Goal: Navigation & Orientation: Find specific page/section

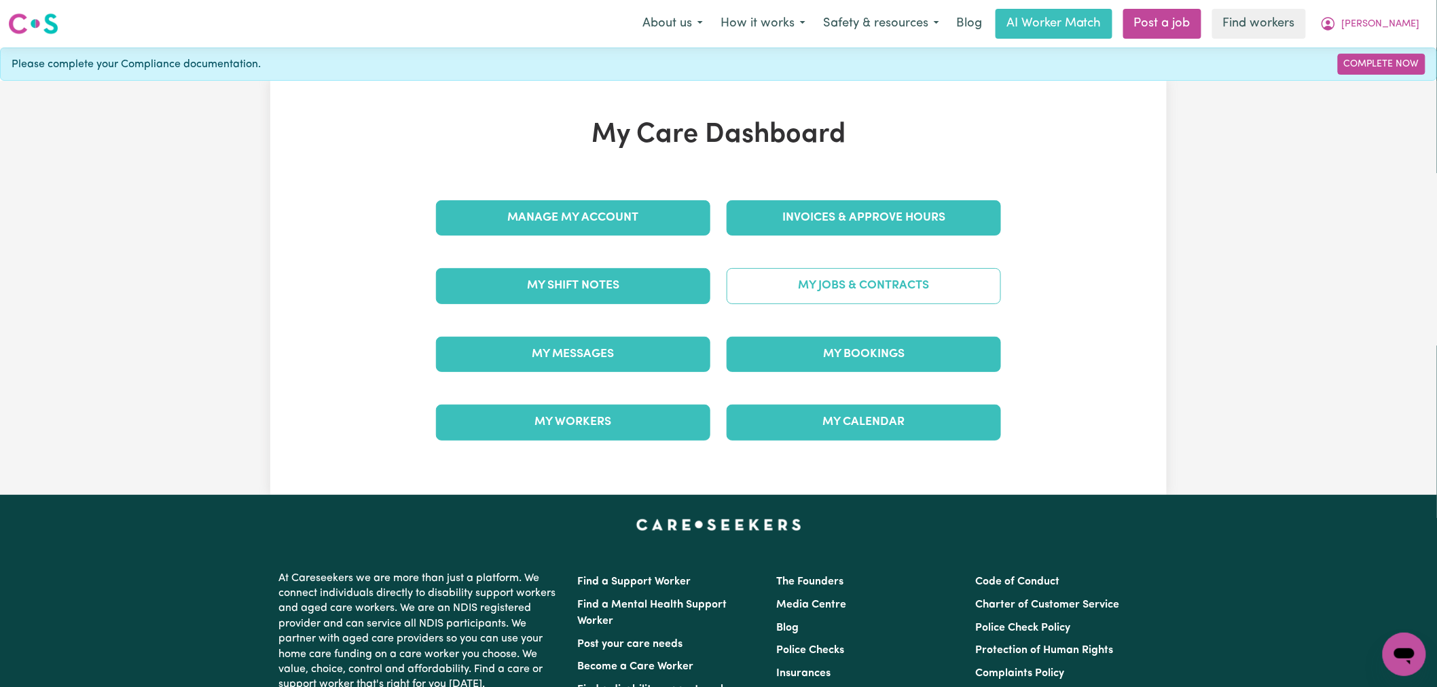
click at [934, 278] on link "My Jobs & Contracts" at bounding box center [863, 285] width 274 height 35
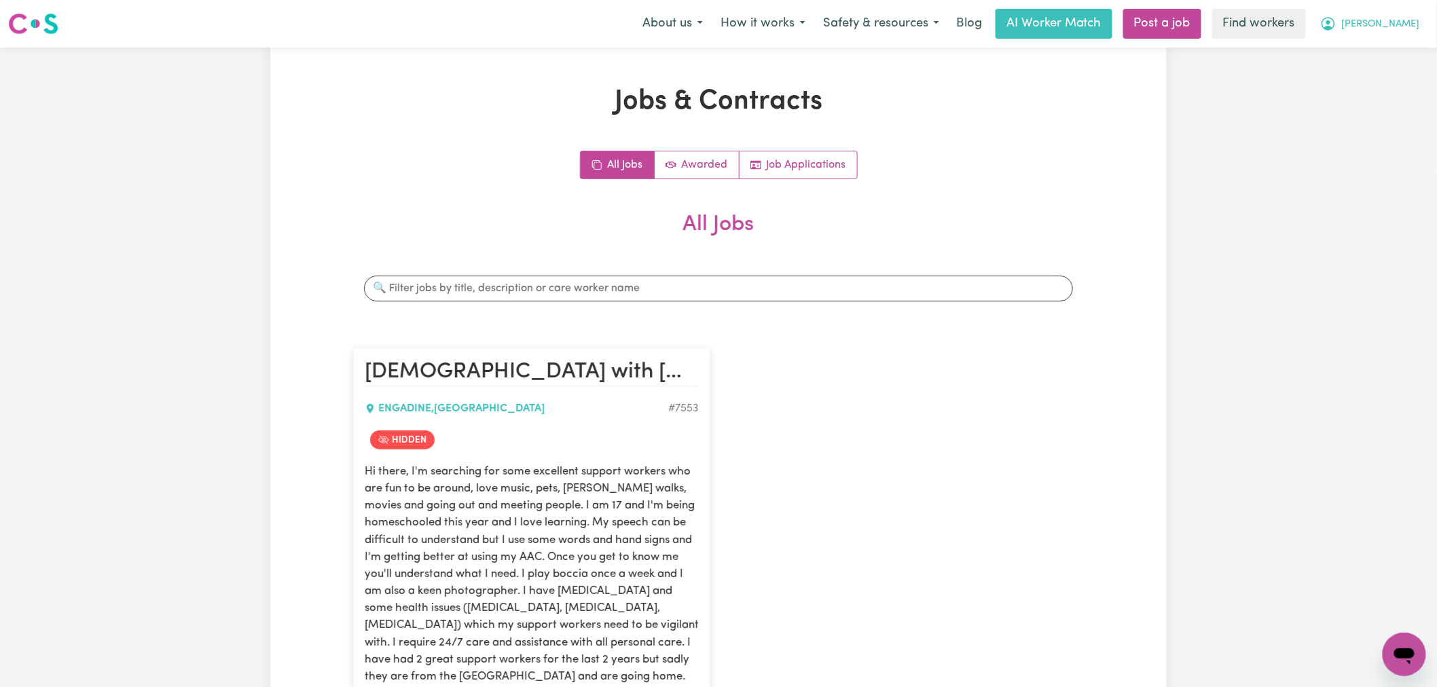
click at [1330, 24] on icon "My Account" at bounding box center [1328, 22] width 4 height 5
click at [1367, 49] on link "My Dashboard" at bounding box center [1374, 53] width 107 height 26
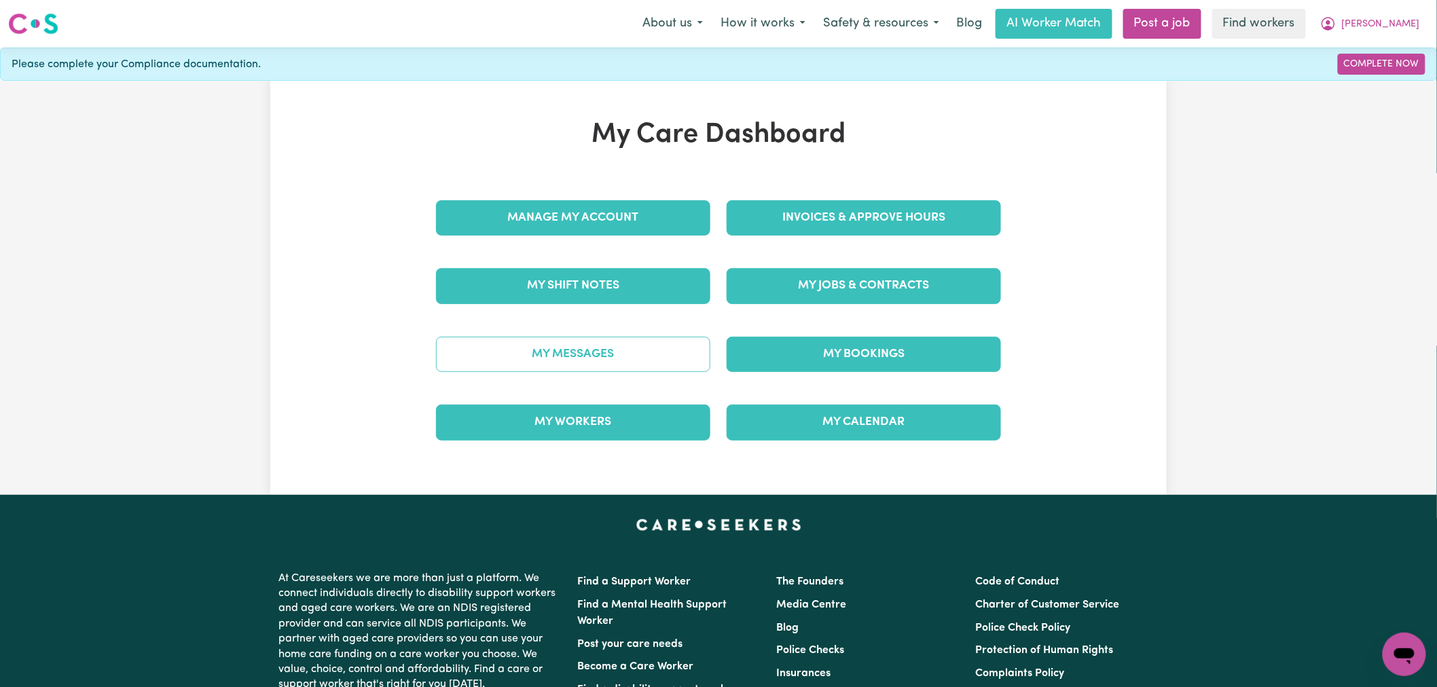
click at [629, 357] on link "My Messages" at bounding box center [573, 354] width 274 height 35
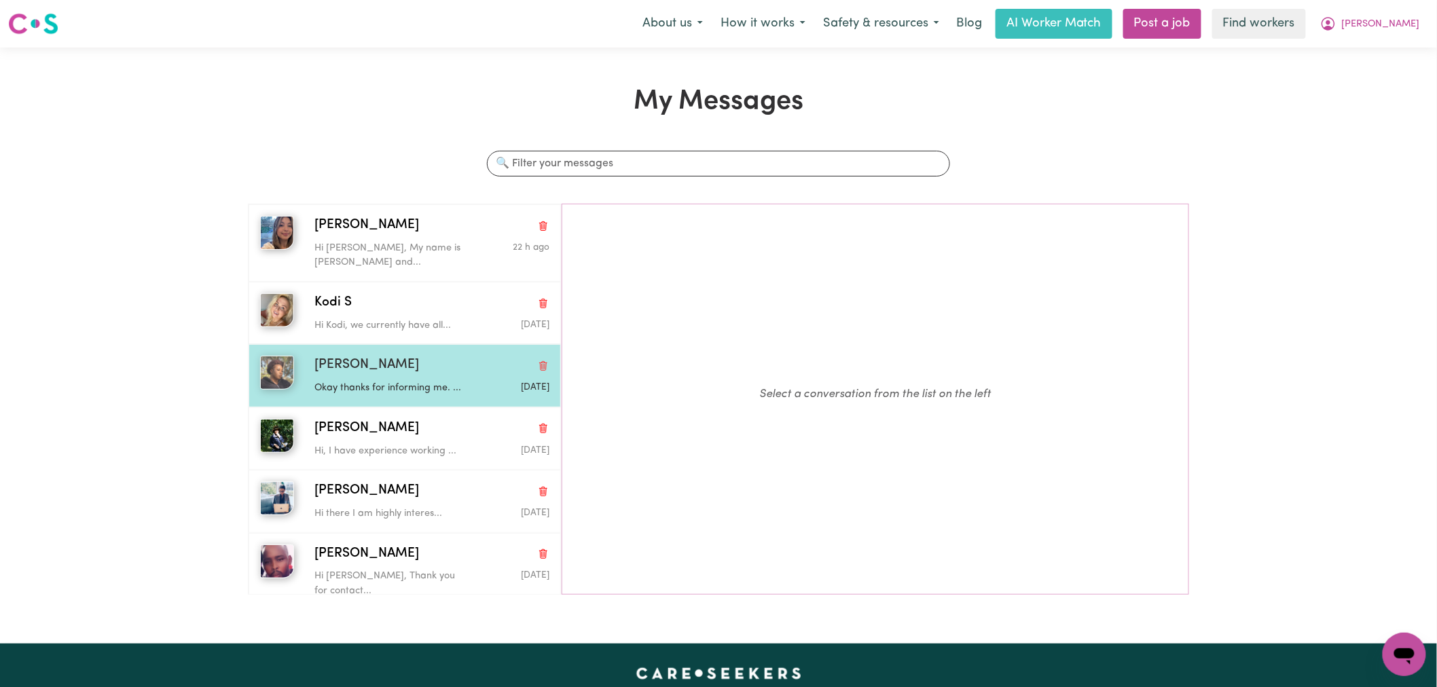
click at [462, 375] on div "Okay thanks for informing me. ..." at bounding box center [392, 385] width 156 height 20
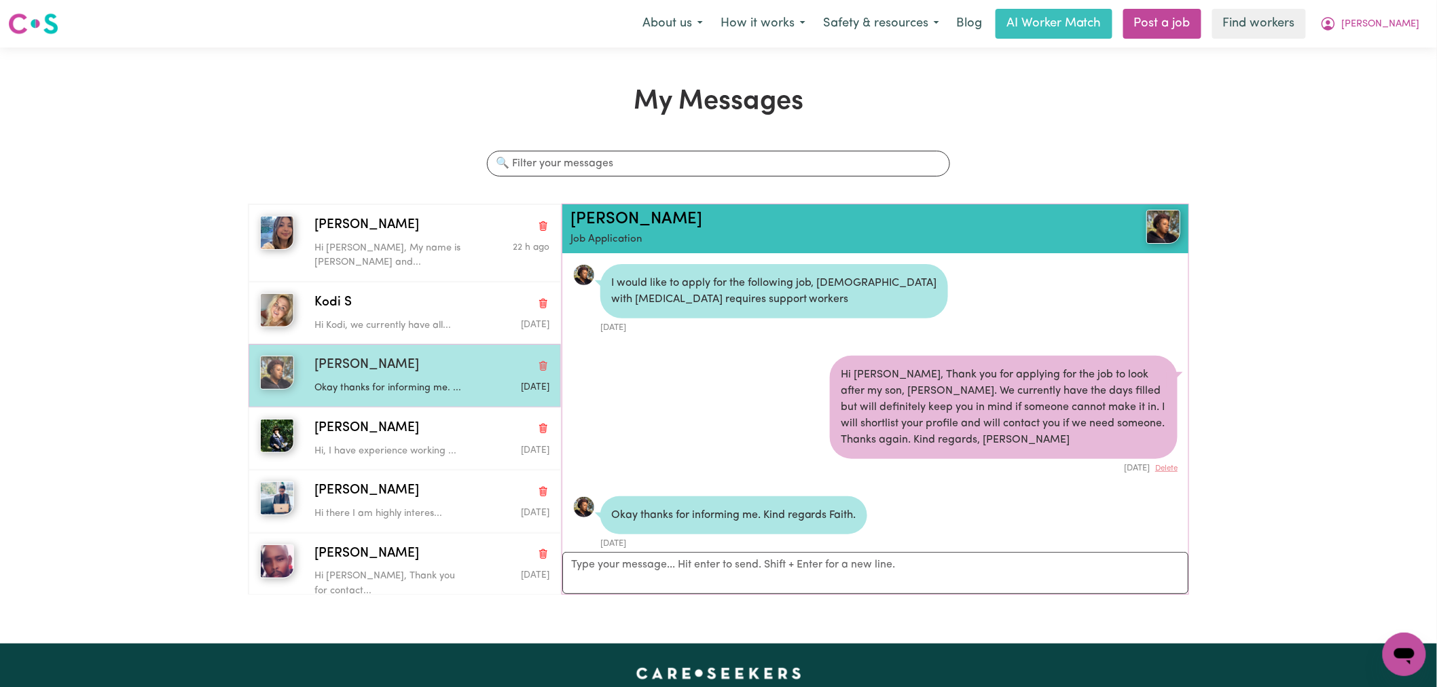
scroll to position [20, 0]
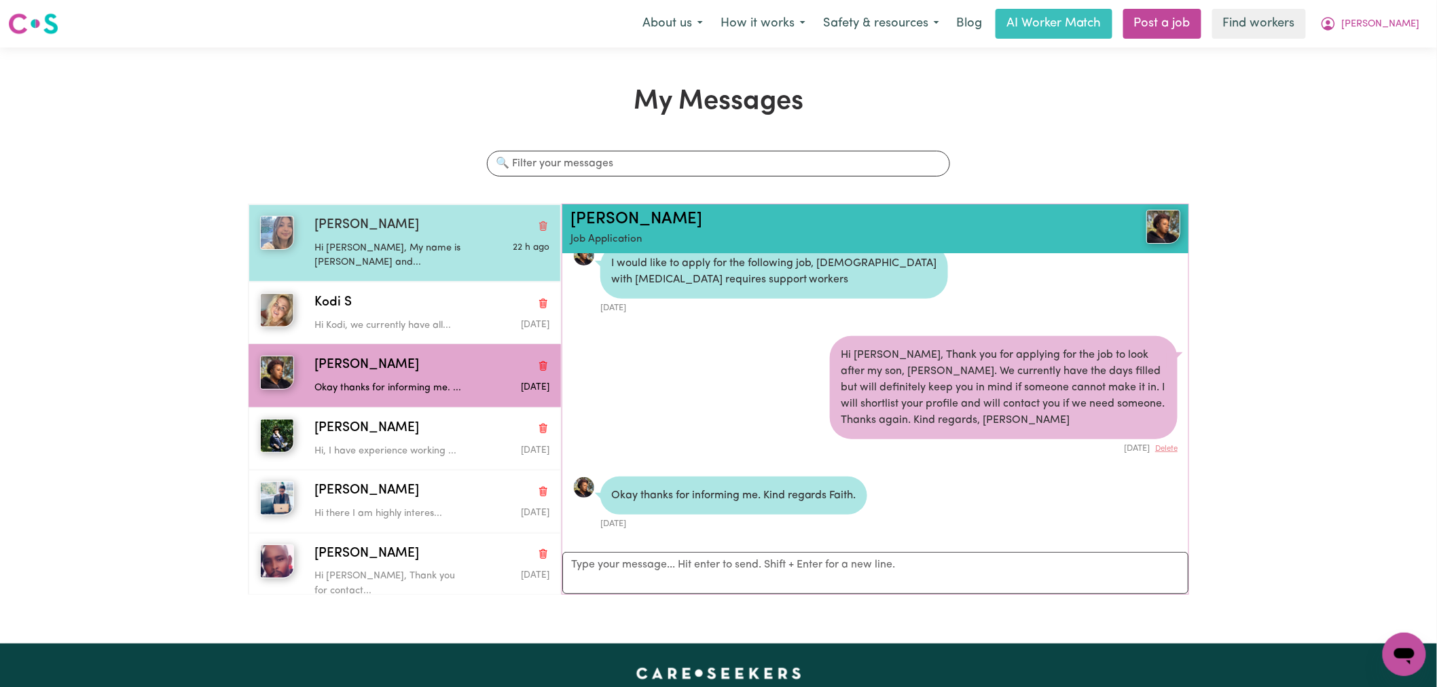
click at [496, 261] on div "22 h ago" at bounding box center [510, 253] width 78 height 35
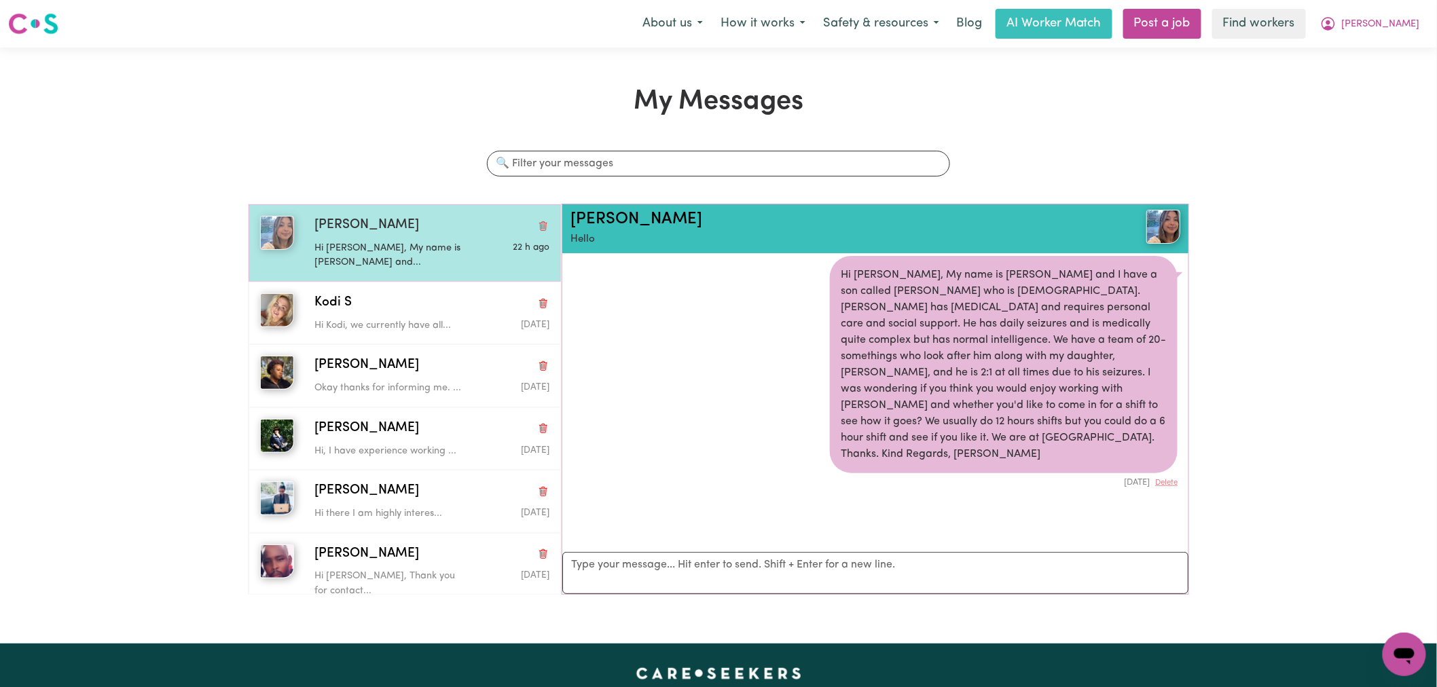
scroll to position [8, 0]
click at [382, 217] on div "[PERSON_NAME]" at bounding box center [431, 226] width 235 height 20
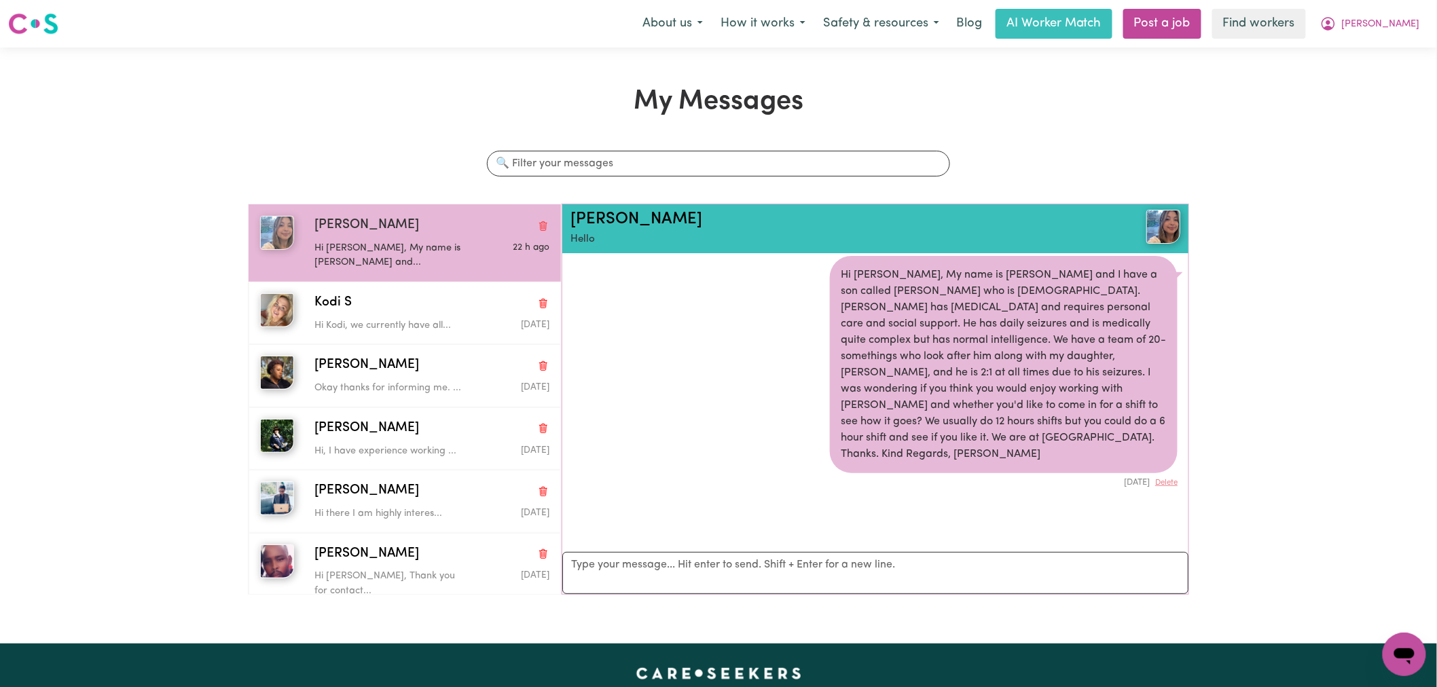
scroll to position [0, 0]
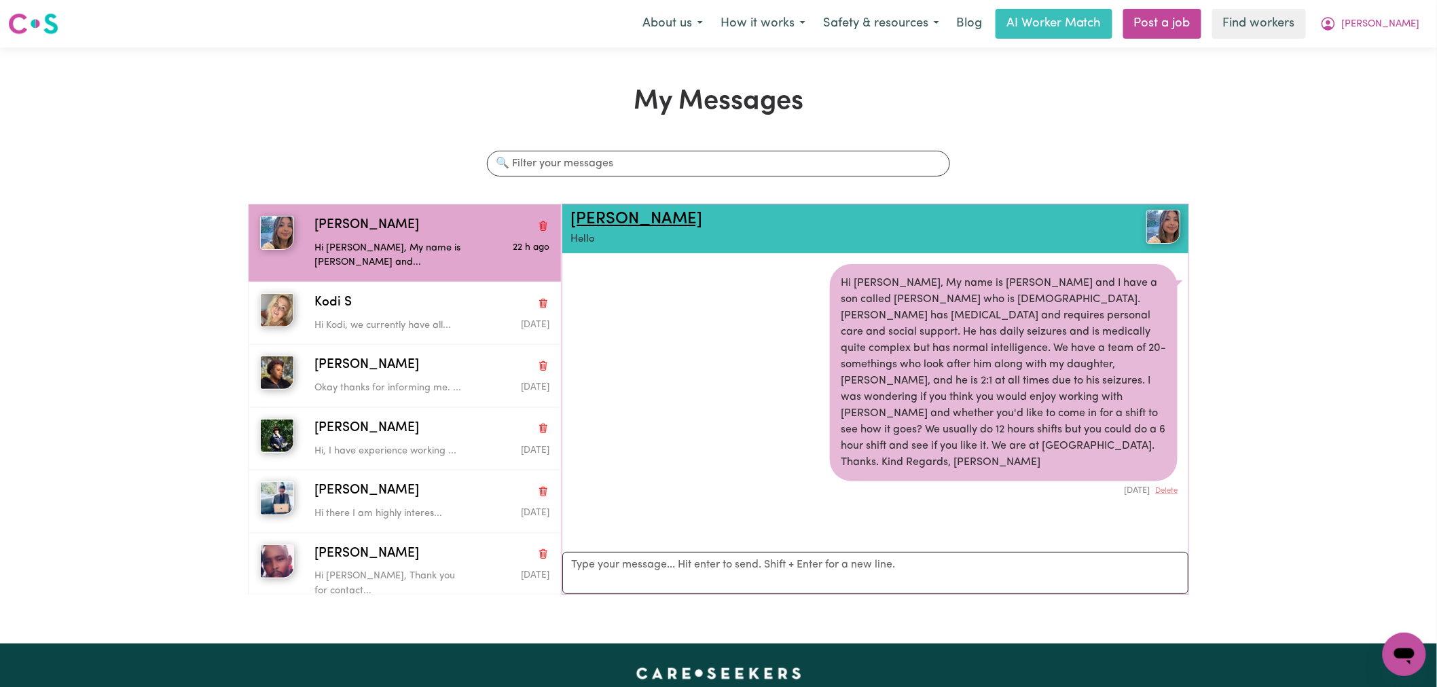
click at [592, 214] on link "[PERSON_NAME]" at bounding box center [636, 219] width 132 height 16
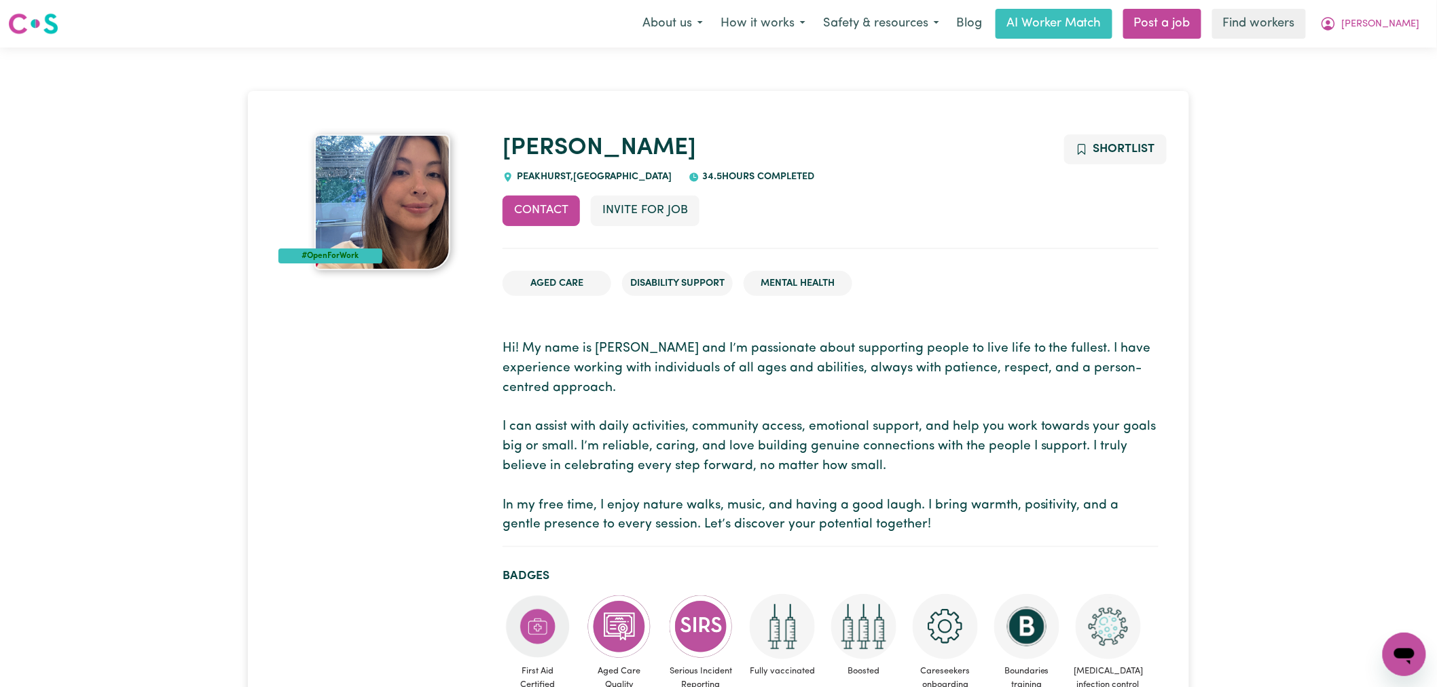
click at [940, 382] on p "Hi! My name is [PERSON_NAME] and I’m passionate about supporting people to live…" at bounding box center [830, 437] width 656 height 196
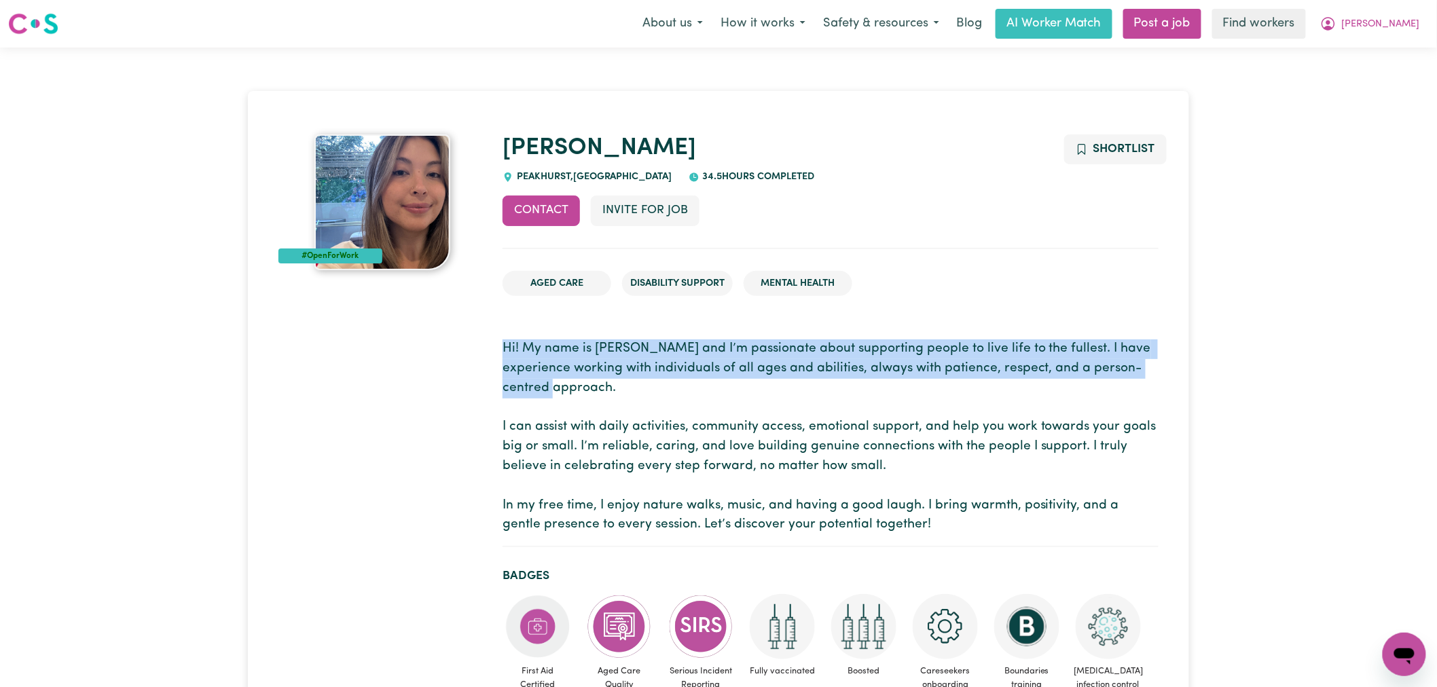
click at [940, 382] on p "Hi! My name is [PERSON_NAME] and I’m passionate about supporting people to live…" at bounding box center [830, 437] width 656 height 196
click at [1414, 27] on span "[PERSON_NAME]" at bounding box center [1381, 24] width 78 height 15
click at [1409, 57] on link "My Dashboard" at bounding box center [1374, 53] width 107 height 26
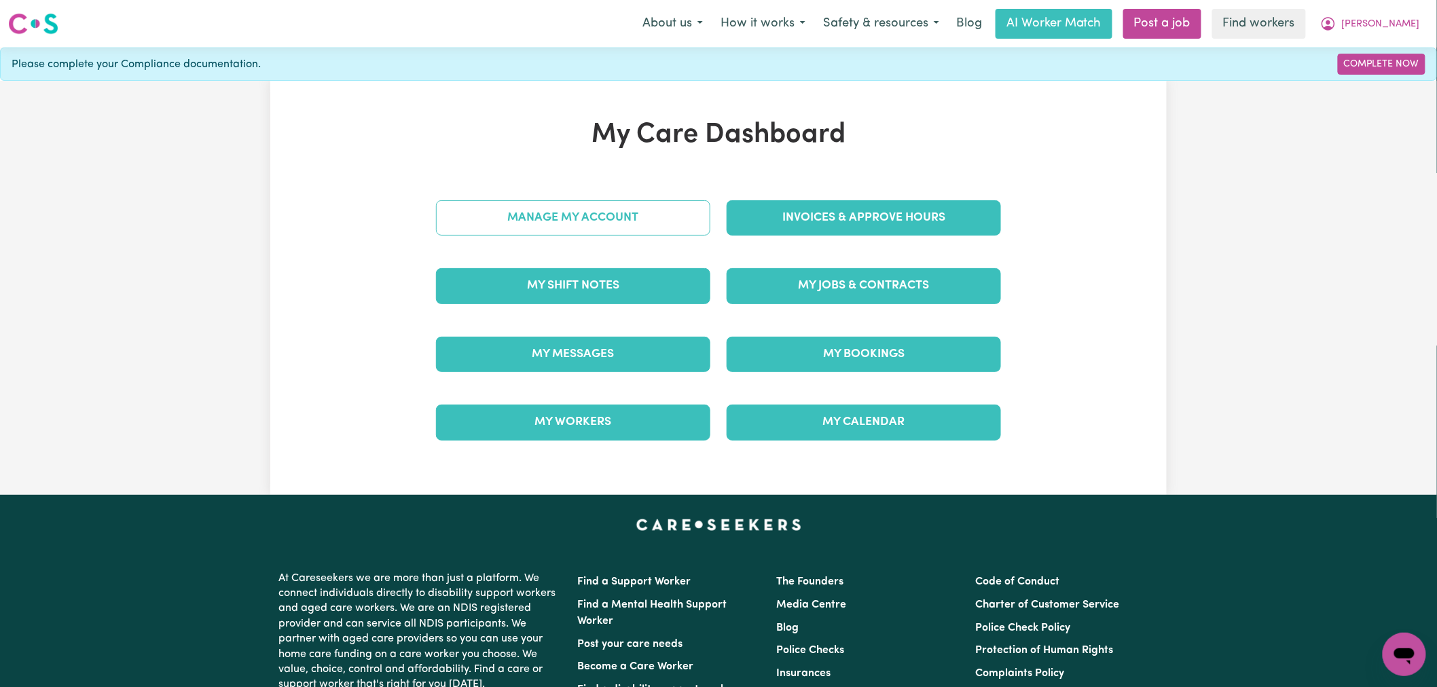
click at [661, 214] on link "Manage My Account" at bounding box center [573, 217] width 274 height 35
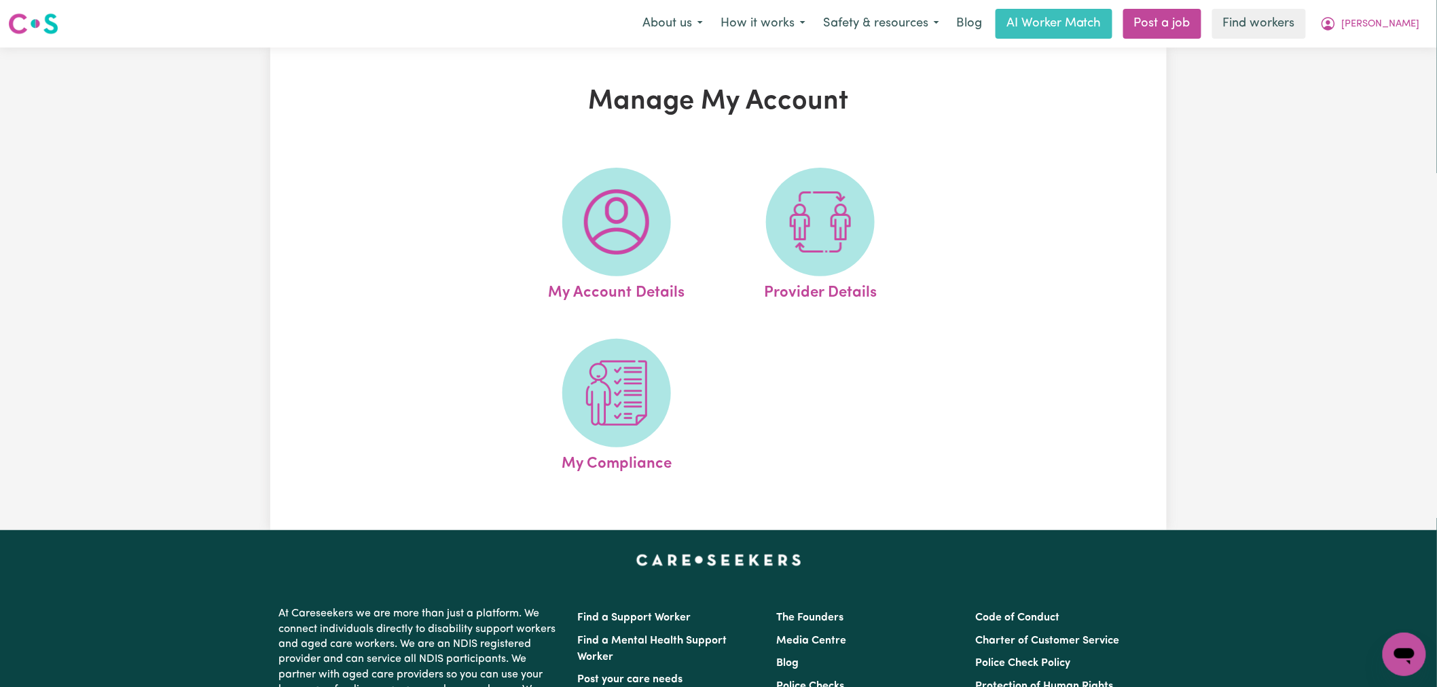
click at [661, 214] on span at bounding box center [616, 222] width 109 height 109
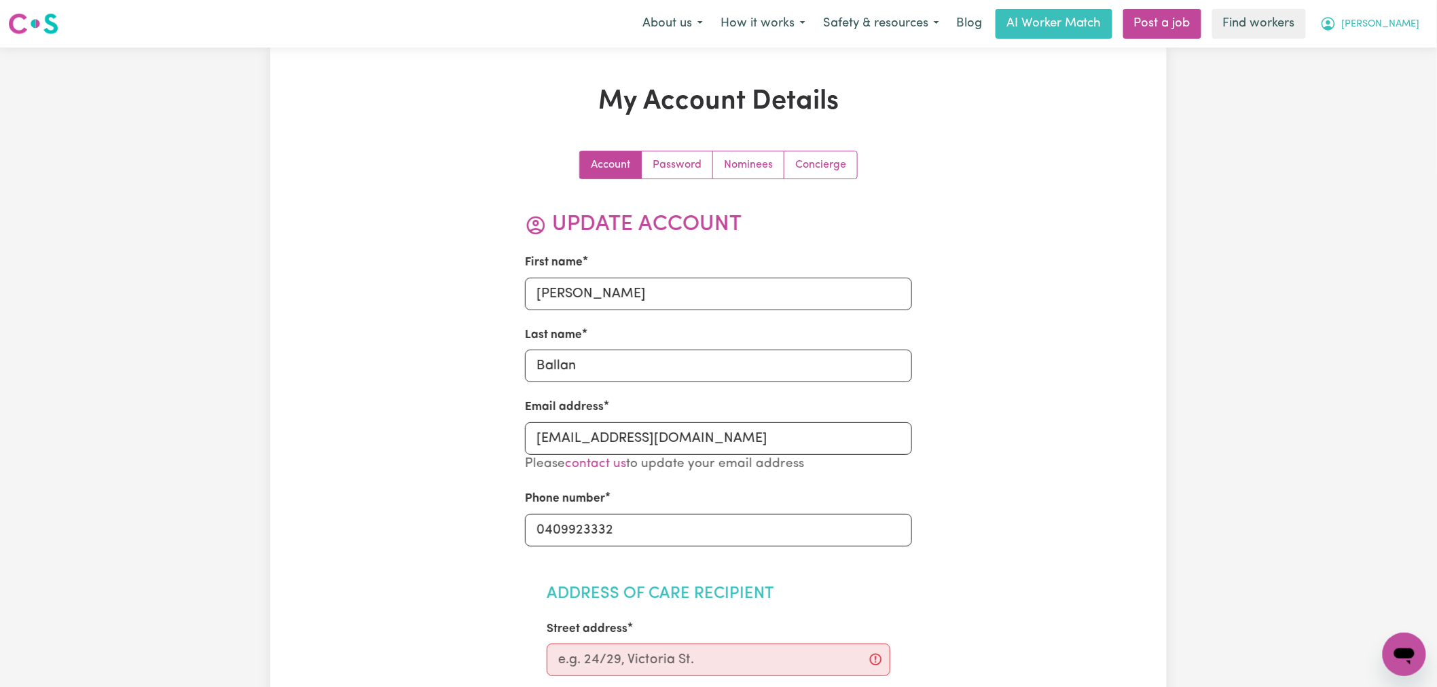
click at [1417, 22] on span "[PERSON_NAME]" at bounding box center [1381, 24] width 78 height 15
click at [1412, 60] on link "My Dashboard" at bounding box center [1374, 53] width 107 height 26
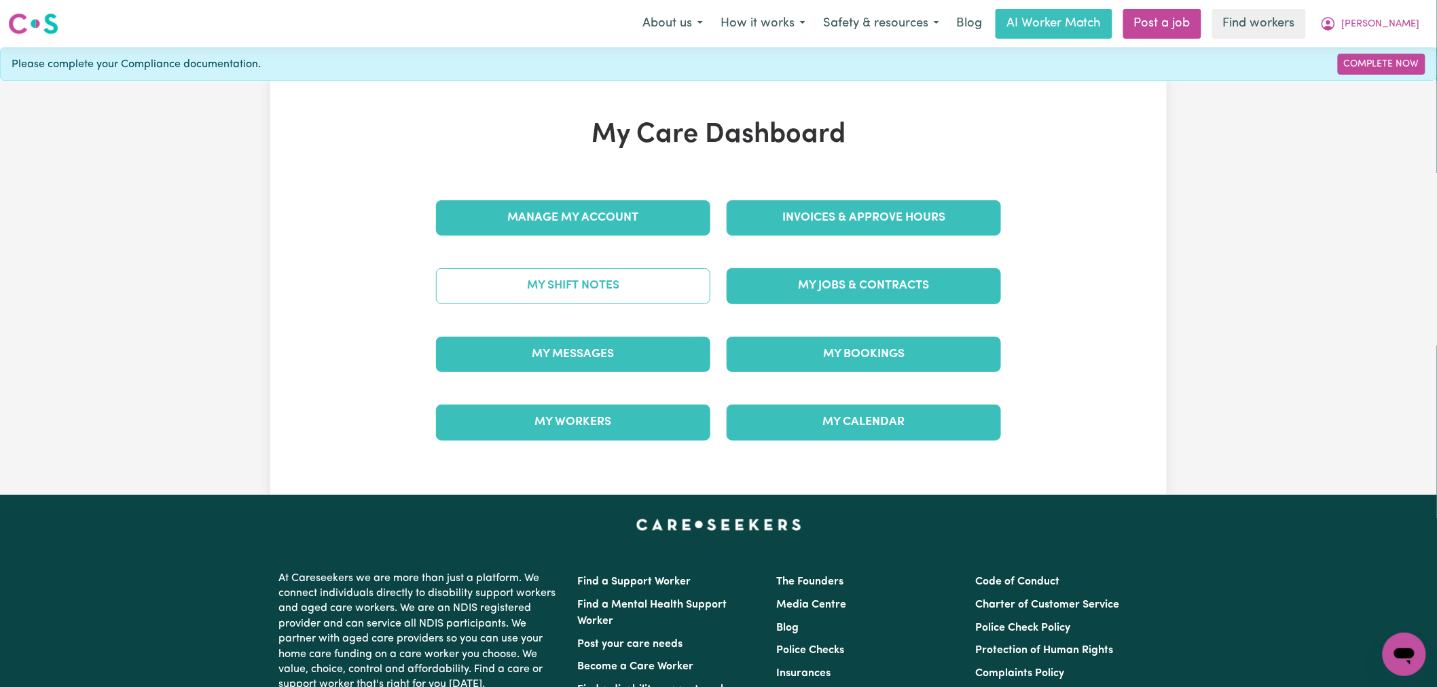
click at [591, 281] on link "My Shift Notes" at bounding box center [573, 285] width 274 height 35
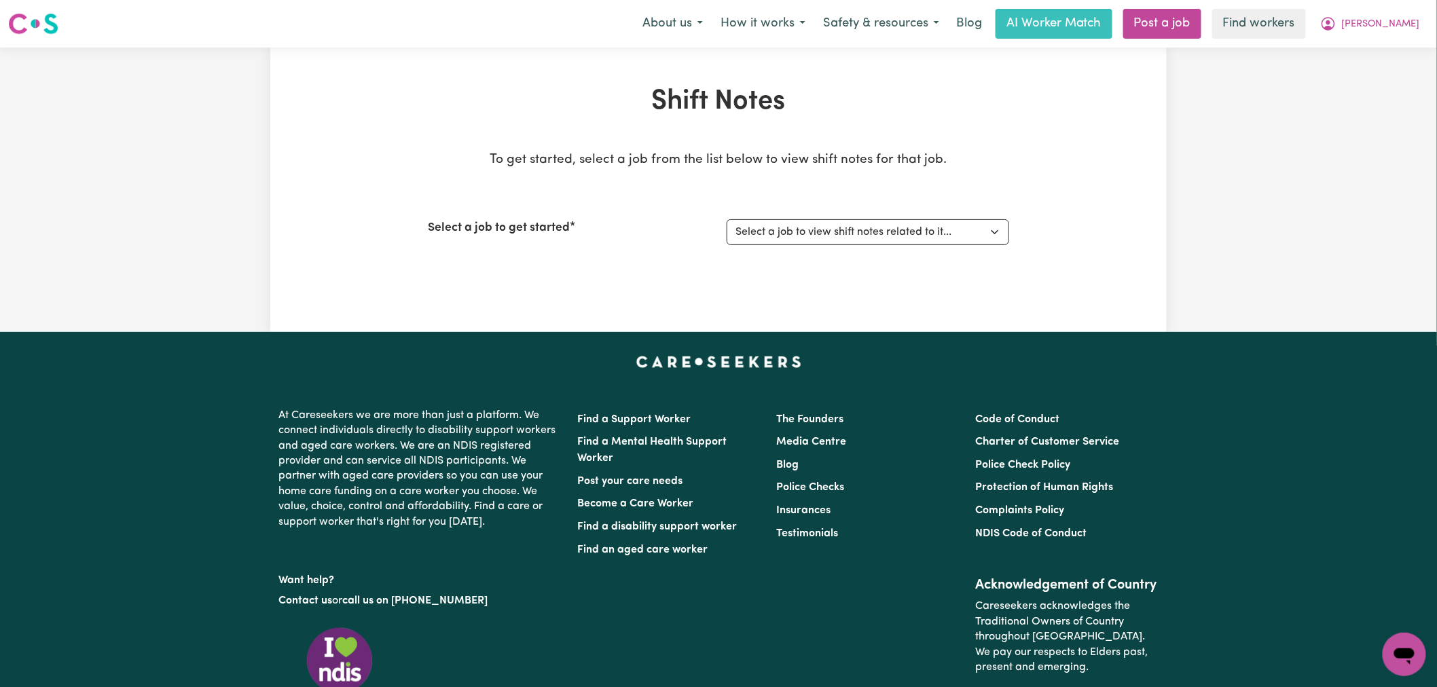
click at [866, 250] on div "Select a job to get started Select a job to view shift notes related to it..." at bounding box center [718, 232] width 581 height 58
click at [891, 219] on select "Select a job to view shift notes related to it..." at bounding box center [867, 232] width 282 height 26
click at [953, 189] on div "To get started, select a job from the list below to view shift notes for that j…" at bounding box center [718, 214] width 581 height 127
click at [1404, 26] on span "[PERSON_NAME]" at bounding box center [1381, 24] width 78 height 15
